Goal: Information Seeking & Learning: Learn about a topic

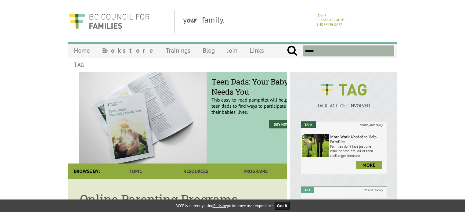
drag, startPoint x: 197, startPoint y: 69, endPoint x: 235, endPoint y: 69, distance: 38.1
click at [255, 72] on div "Teen Dads: Your Baby Needs You This easy-to-read pamphlet will help teen dads t…" at bounding box center [252, 117] width 91 height 91
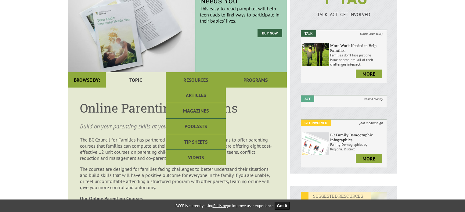
scroll to position [91, 0]
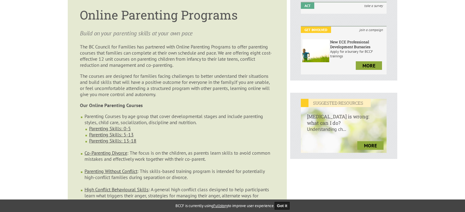
scroll to position [244, 0]
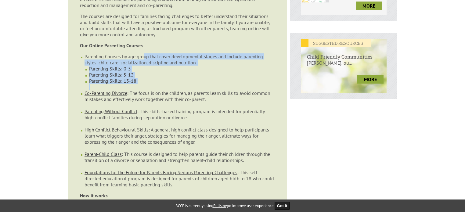
drag, startPoint x: 145, startPoint y: 46, endPoint x: 154, endPoint y: 77, distance: 31.4
click at [154, 77] on li "Parenting Courses by age group that cover developmental stages and include pare…" at bounding box center [179, 71] width 190 height 37
click at [154, 78] on li "Parenting Skills: 13-18" at bounding box center [181, 84] width 185 height 12
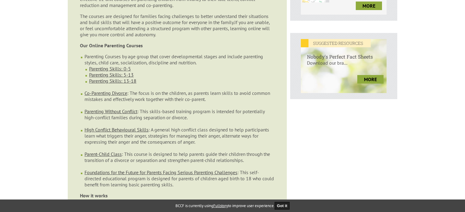
drag, startPoint x: 154, startPoint y: 77, endPoint x: 228, endPoint y: 180, distance: 127.0
click at [228, 180] on ul "Parenting Courses by age group that cover developmental stages and include pare…" at bounding box center [177, 120] width 195 height 134
click at [228, 180] on li "Foundations for the Future for Parents Facing Serious Parenting Challenges : Th…" at bounding box center [179, 178] width 190 height 18
drag, startPoint x: 229, startPoint y: 179, endPoint x: 188, endPoint y: 165, distance: 43.5
click at [83, 165] on ul "Parenting Courses by age group that cover developmental stages and include pare…" at bounding box center [177, 120] width 195 height 134
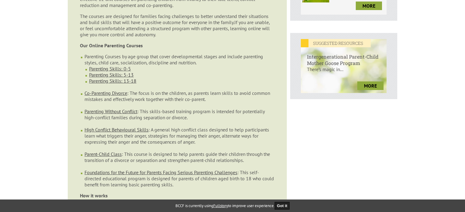
click at [309, 153] on div "Teen Dads: Your Baby Needs You This easy-to-read pamphlet will help teen dads t…" at bounding box center [232, 105] width 329 height 555
drag, startPoint x: 290, startPoint y: 17, endPoint x: 364, endPoint y: 75, distance: 93.7
click at [353, 117] on div "Teen Dads: Your Baby Needs You This easy-to-read pamphlet will help teen dads t…" at bounding box center [232, 105] width 329 height 555
drag, startPoint x: 76, startPoint y: 167, endPoint x: 217, endPoint y: 177, distance: 141.3
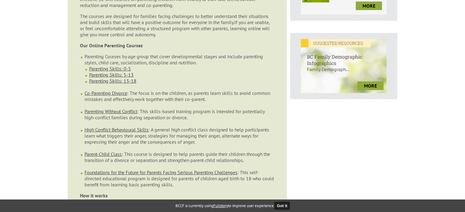
click at [217, 177] on article "Online Parenting Programs Build on your parenting skills at your own pace The B…" at bounding box center [177, 114] width 219 height 358
click at [216, 180] on li "Foundations for the Future for Parents Facing Serious Parenting Challenges : Th…" at bounding box center [179, 178] width 190 height 18
click at [303, 164] on div "Teen Dads: Your Baby Needs You This easy-to-read pamphlet will help teen dads t…" at bounding box center [232, 105] width 329 height 555
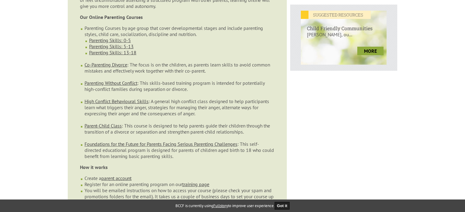
scroll to position [305, 0]
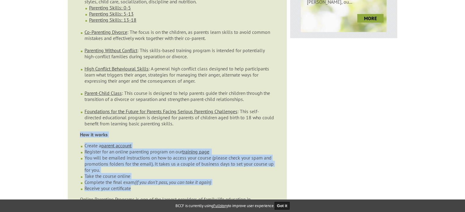
drag, startPoint x: 76, startPoint y: 129, endPoint x: 177, endPoint y: 186, distance: 116.1
click at [177, 186] on article "Online Parenting Programs Build on your parenting skills at your own pace The B…" at bounding box center [177, 53] width 219 height 358
click at [302, 136] on div "Teen Dads: Your Baby Needs You This easy-to-read pamphlet will help teen dads t…" at bounding box center [232, 44] width 329 height 555
drag, startPoint x: 169, startPoint y: 185, endPoint x: 85, endPoint y: 122, distance: 105.0
click at [85, 122] on article "Online Parenting Programs Build on your parenting skills at your own pace The B…" at bounding box center [177, 53] width 219 height 358
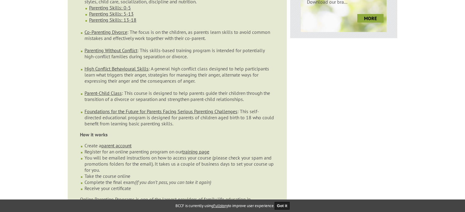
click at [304, 108] on div "Teen Dads: Your Baby Needs You This easy-to-read pamphlet will help teen dads t…" at bounding box center [232, 44] width 329 height 555
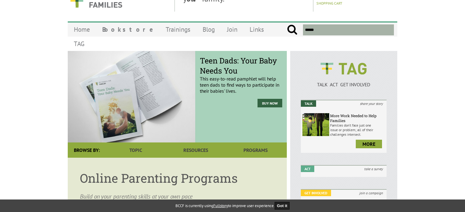
scroll to position [0, 0]
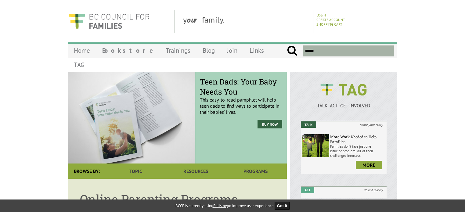
drag, startPoint x: 181, startPoint y: 22, endPoint x: 226, endPoint y: 22, distance: 44.2
click at [226, 22] on div "y our family." at bounding box center [245, 21] width 135 height 23
click at [364, 21] on p "Create Account" at bounding box center [355, 19] width 79 height 5
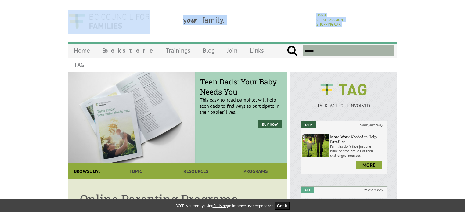
drag, startPoint x: 375, startPoint y: 29, endPoint x: 74, endPoint y: 26, distance: 301.0
click at [74, 26] on header "y our family. Login Create Account Shopping Cart" at bounding box center [232, 21] width 329 height 23
